Goal: Task Accomplishment & Management: Use online tool/utility

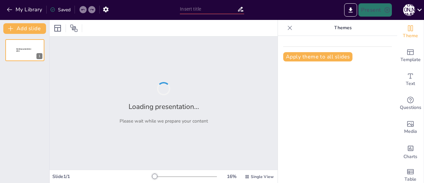
type input "Ascend ALG"
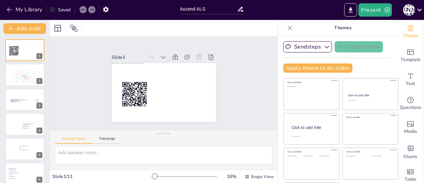
click at [0, 168] on div "Go to [URL][DOMAIN_NAME] and login with code: Free3384721 1 Write your names, s…" at bounding box center [24, 173] width 49 height 268
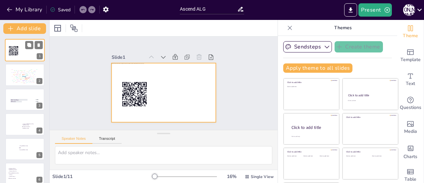
click at [30, 49] on div at bounding box center [25, 50] width 40 height 23
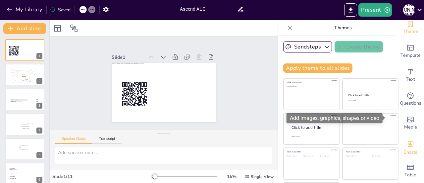
scroll to position [9, 0]
click at [404, 116] on div "Media" at bounding box center [410, 123] width 26 height 24
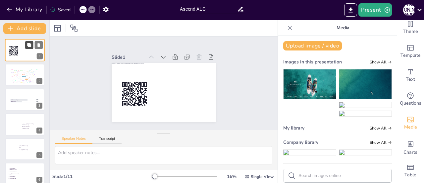
click at [31, 46] on icon at bounding box center [29, 45] width 4 height 4
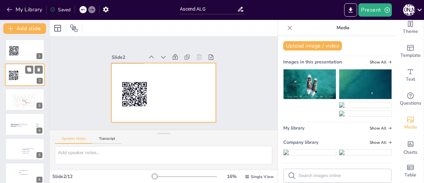
click at [32, 74] on div at bounding box center [25, 75] width 40 height 23
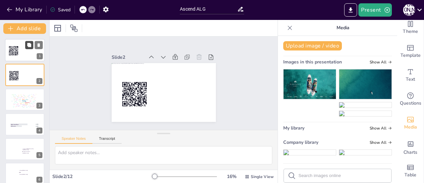
click at [31, 45] on icon at bounding box center [29, 45] width 5 height 5
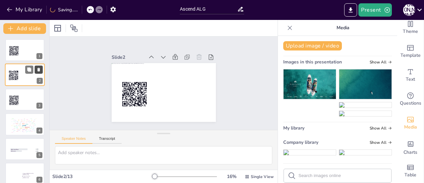
click at [39, 71] on icon at bounding box center [38, 70] width 3 height 4
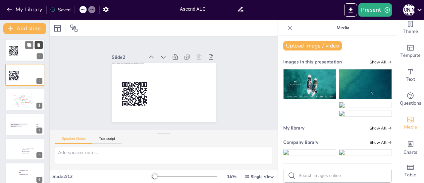
click at [38, 46] on icon at bounding box center [38, 45] width 3 height 4
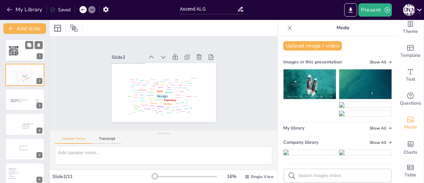
click at [28, 52] on div at bounding box center [25, 50] width 40 height 23
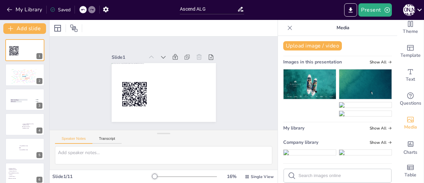
click at [287, 27] on icon at bounding box center [290, 28] width 7 height 7
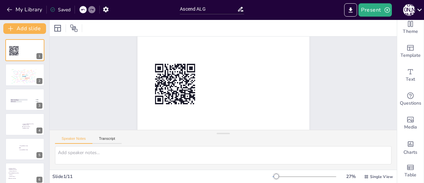
scroll to position [0, 0]
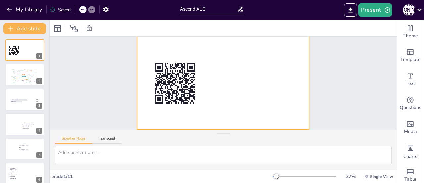
click at [281, 61] on div at bounding box center [223, 80] width 172 height 97
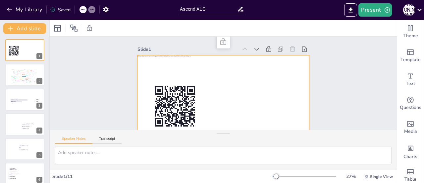
scroll to position [28, 0]
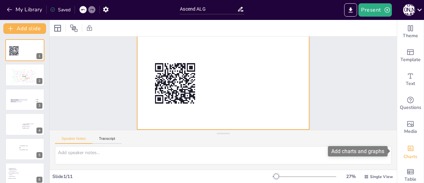
click at [408, 150] on icon "Add charts and graphs" at bounding box center [411, 147] width 6 height 5
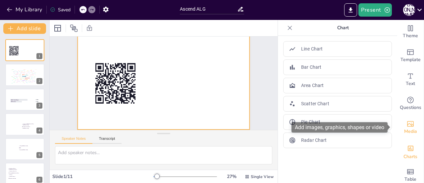
click at [407, 122] on icon "Add images, graphics, shapes or video" at bounding box center [410, 124] width 8 height 8
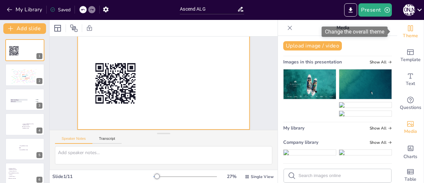
click at [410, 30] on div "Theme" at bounding box center [410, 32] width 26 height 24
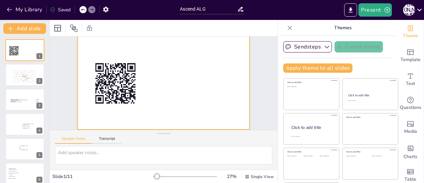
scroll to position [9, 0]
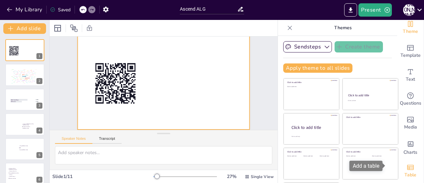
click at [404, 171] on span "Table" at bounding box center [410, 174] width 12 height 7
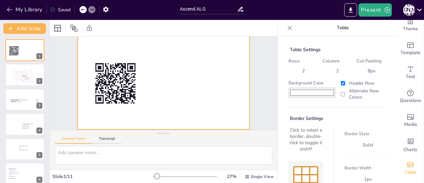
click at [288, 28] on icon at bounding box center [290, 28] width 4 height 4
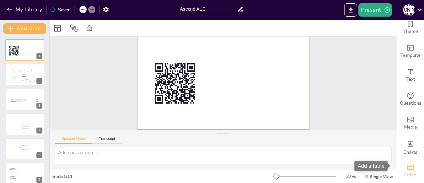
click at [412, 161] on div "Table" at bounding box center [410, 171] width 26 height 24
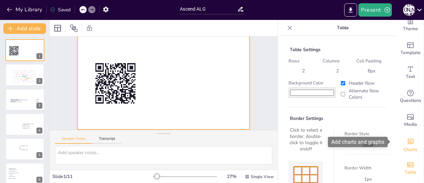
click at [407, 141] on icon "Add charts and graphs" at bounding box center [410, 140] width 7 height 7
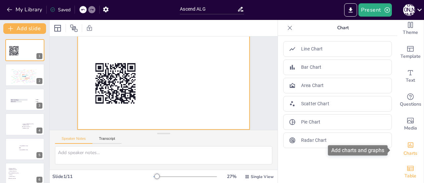
scroll to position [0, 0]
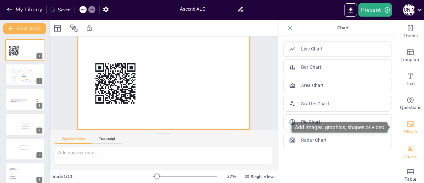
click at [411, 128] on span "Media" at bounding box center [410, 131] width 13 height 7
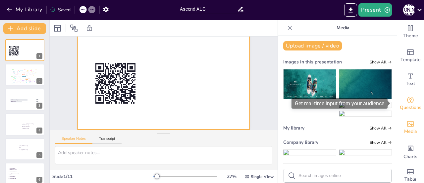
click at [403, 106] on span "Questions" at bounding box center [411, 107] width 22 height 7
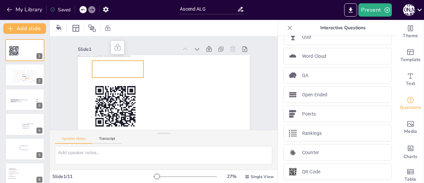
click at [119, 69] on span "Go to [URL][DOMAIN_NAME] and login with code: Free3384721" at bounding box center [117, 69] width 49 height 16
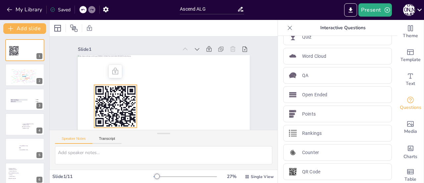
click at [122, 95] on rect at bounding box center [122, 92] width 1 height 7
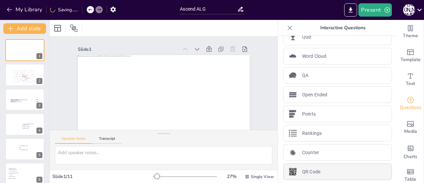
click at [305, 170] on p "QR Code" at bounding box center [311, 171] width 18 height 7
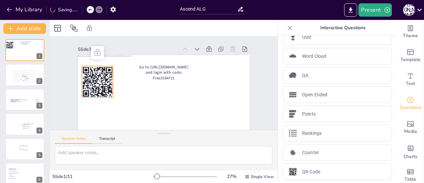
drag, startPoint x: 94, startPoint y: 77, endPoint x: 98, endPoint y: 78, distance: 3.8
click at [108, 55] on div "Go to [URL][DOMAIN_NAME] and login with code: Free3384721" at bounding box center [164, 55] width 172 height 0
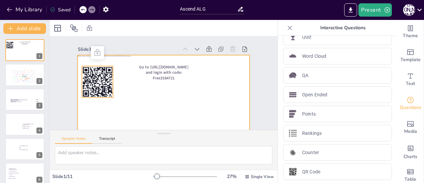
drag, startPoint x: 97, startPoint y: 77, endPoint x: 111, endPoint y: 90, distance: 19.9
click at [113, 64] on div "Go to [URL][DOMAIN_NAME] and login with code: Free3384721" at bounding box center [166, 55] width 171 height 18
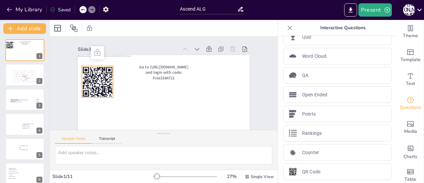
click at [287, 27] on icon at bounding box center [290, 28] width 7 height 7
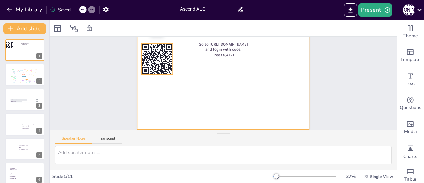
drag, startPoint x: 148, startPoint y: 52, endPoint x: 164, endPoint y: 78, distance: 30.0
click at [164, 32] on div "Go to [URL][DOMAIN_NAME] and login with code: Free3384721" at bounding box center [223, 32] width 172 height 0
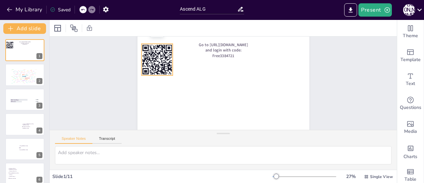
scroll to position [27, 0]
click at [161, 60] on rect at bounding box center [156, 59] width 31 height 31
click at [214, 32] on rect at bounding box center [232, 13] width 37 height 37
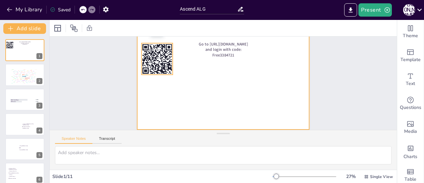
drag, startPoint x: 156, startPoint y: 57, endPoint x: 182, endPoint y: 80, distance: 34.5
click at [176, 41] on div "Go to [URL][DOMAIN_NAME] and login with code: Free3384721" at bounding box center [228, 33] width 171 height 18
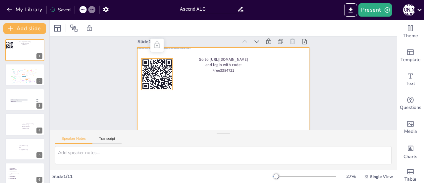
scroll to position [0, 0]
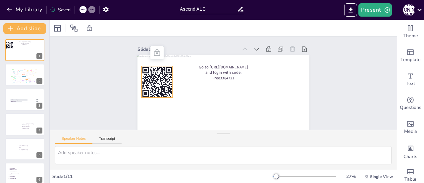
click at [154, 54] on icon at bounding box center [157, 52] width 6 height 7
click at [153, 54] on icon at bounding box center [157, 53] width 8 height 8
click at [153, 53] on icon at bounding box center [157, 53] width 8 height 8
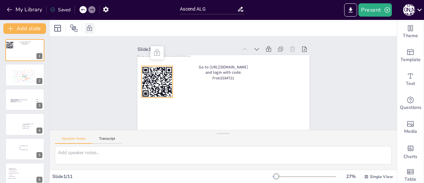
click at [89, 30] on icon at bounding box center [89, 28] width 5 height 6
click at [83, 9] on icon at bounding box center [82, 10] width 3 height 2
click at [84, 9] on icon at bounding box center [82, 10] width 3 height 2
click at [83, 10] on div "My Library Saving......" at bounding box center [59, 9] width 119 height 12
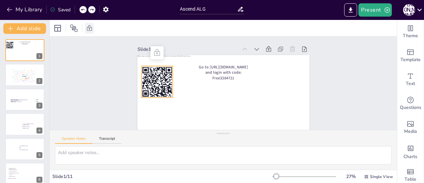
click at [83, 12] on div at bounding box center [82, 9] width 7 height 7
click at [83, 8] on icon at bounding box center [83, 10] width 4 height 4
click at [83, 9] on icon at bounding box center [82, 10] width 3 height 2
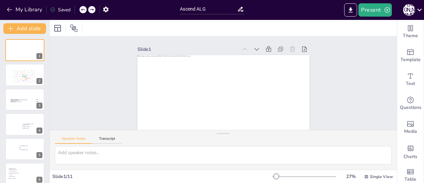
click at [83, 9] on icon at bounding box center [82, 10] width 3 height 2
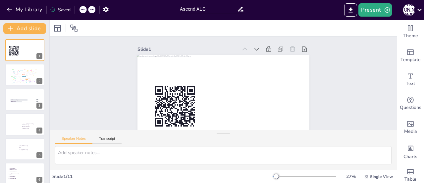
click at [83, 11] on div "My Library Saved" at bounding box center [56, 9] width 112 height 12
click at [89, 10] on div at bounding box center [91, 9] width 7 height 7
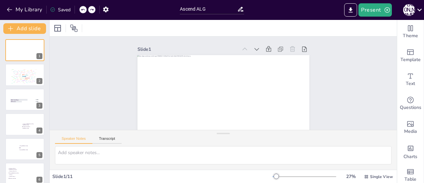
click at [82, 10] on icon at bounding box center [82, 10] width 3 height 2
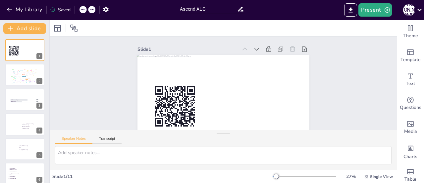
click at [83, 10] on icon at bounding box center [82, 10] width 3 height 2
click at [384, 13] on icon "button" at bounding box center [387, 10] width 7 height 7
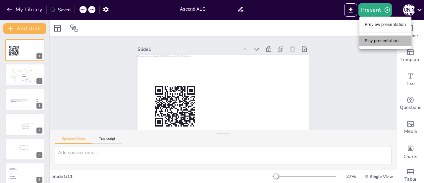
click at [380, 41] on li "Play presentation" at bounding box center [385, 40] width 52 height 11
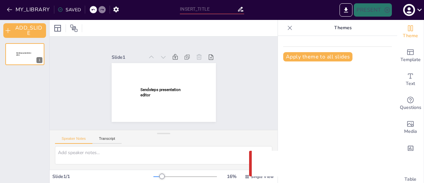
type input "Ascend ALG"
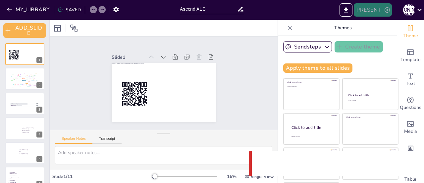
click at [387, 11] on icon "button" at bounding box center [387, 10] width 7 height 7
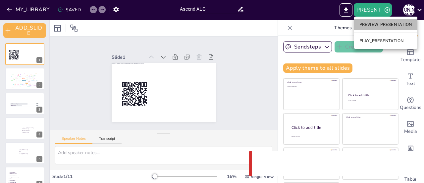
click at [375, 25] on li "PREVIEW_PRESENTATION" at bounding box center [385, 24] width 63 height 11
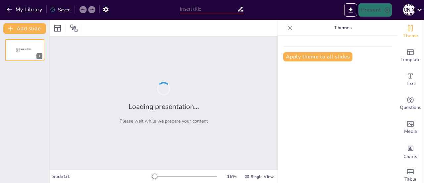
type input "Ascend ALG"
